Goal: Information Seeking & Learning: Understand process/instructions

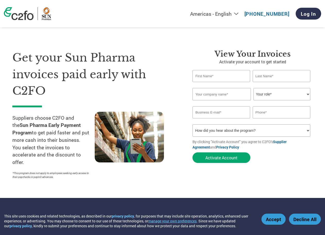
select select "en-IN"
click at [160, 11] on select "Americas - English Américas - Español [GEOGRAPHIC_DATA] - Português [GEOGRAPHIC…" at bounding box center [182, 14] width 119 height 6
click at [214, 132] on select "How did you hear about the program? Received a letter Email Social Media Online…" at bounding box center [250, 130] width 117 height 12
select select "Email"
click at [192, 124] on select "How did you hear about the program? Received a letter Email Social Media Online…" at bounding box center [250, 130] width 117 height 12
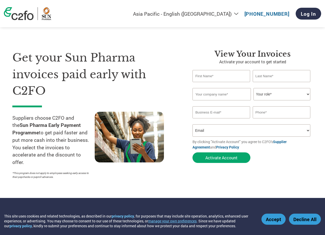
click at [245, 129] on select "How did you hear about the program? Received a letter Email Social Media Online…" at bounding box center [250, 130] width 117 height 12
click at [192, 124] on select "How did you hear about the program? Received a letter Email Social Media Online…" at bounding box center [250, 130] width 117 height 12
click at [204, 75] on input "text" at bounding box center [221, 76] width 58 height 12
click at [140, 74] on h1 "Get your Sun Pharma invoices paid early with C2FO" at bounding box center [94, 74] width 164 height 50
click at [277, 95] on select "Your role* CFO Controller Credit Manager Finance Director Treasurer CEO Preside…" at bounding box center [281, 94] width 57 height 12
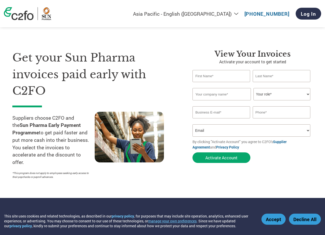
click at [134, 65] on h1 "Get your Sun Pharma invoices paid early with C2FO" at bounding box center [94, 74] width 164 height 50
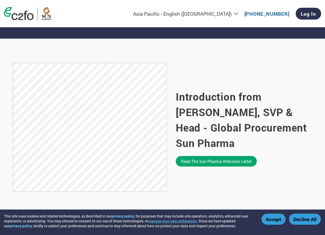
scroll to position [322, 0]
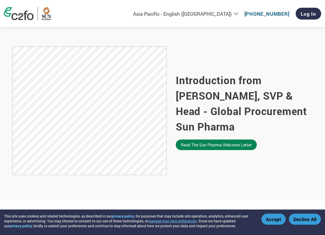
click at [212, 142] on link "Read the Sun Pharma welcome letter" at bounding box center [216, 144] width 81 height 11
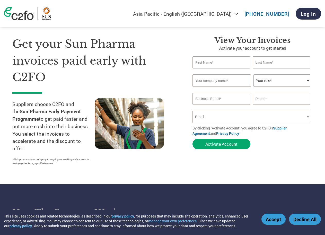
scroll to position [0, 0]
